Goal: Information Seeking & Learning: Check status

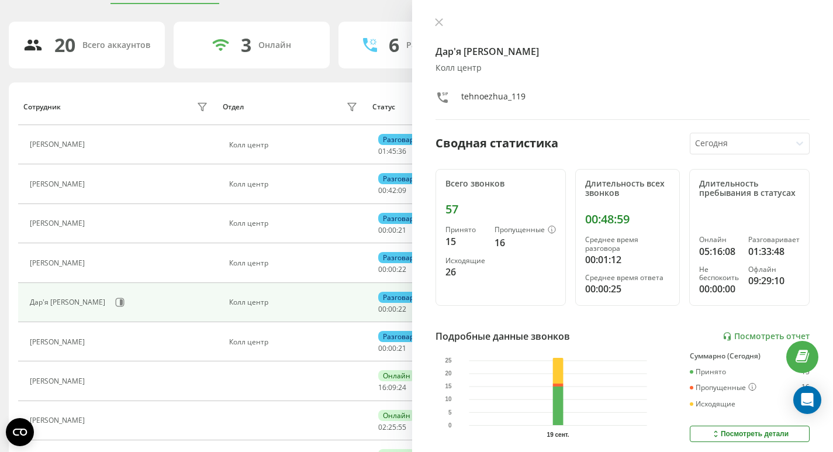
scroll to position [44, 0]
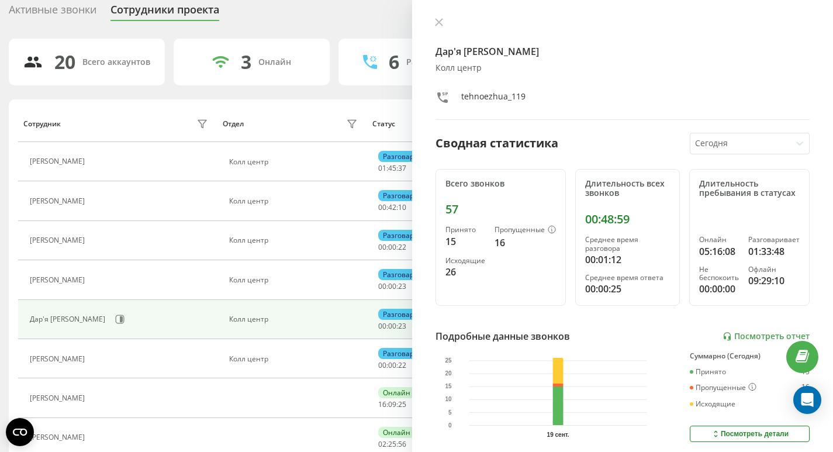
click at [75, 12] on div "Активные звонки" at bounding box center [53, 13] width 88 height 18
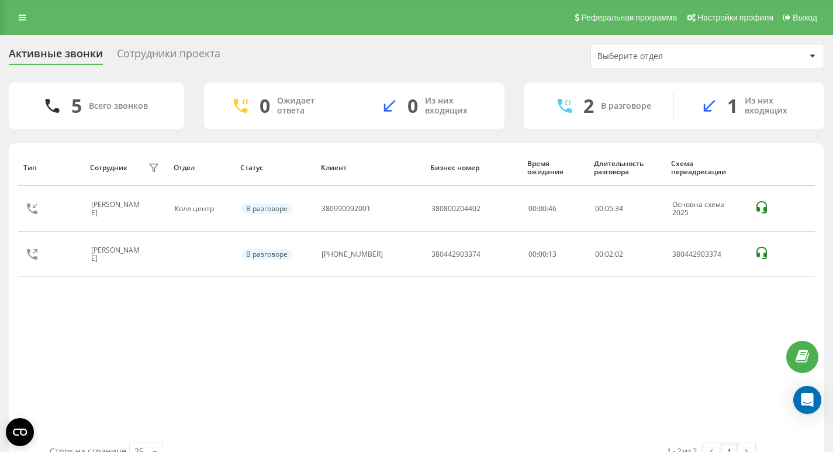
click at [190, 56] on div "Сотрудники проекта" at bounding box center [169, 56] width 104 height 18
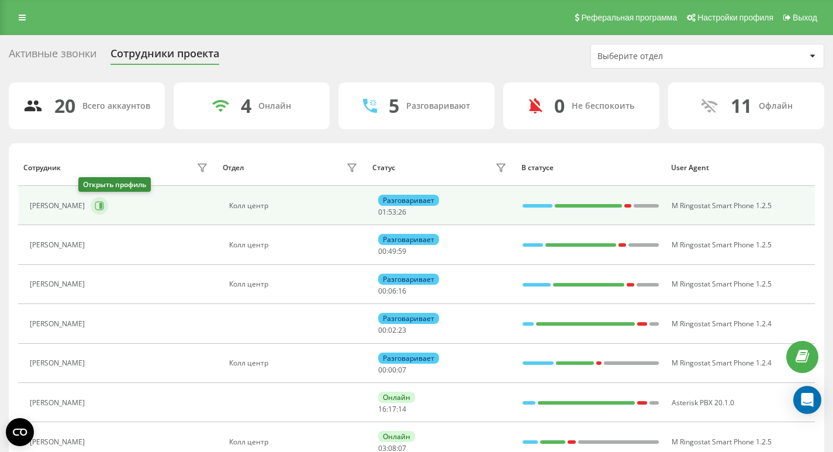
click at [91, 209] on button at bounding box center [100, 206] width 18 height 18
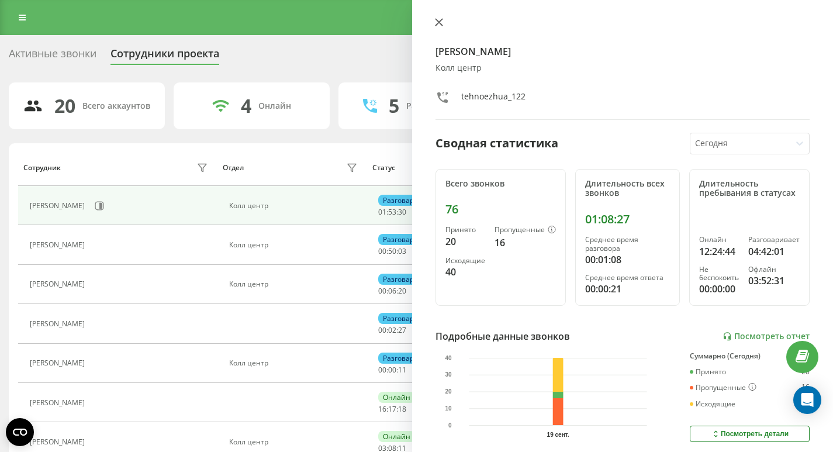
click at [441, 27] on button at bounding box center [439, 23] width 15 height 11
